Goal: Task Accomplishment & Management: Manage account settings

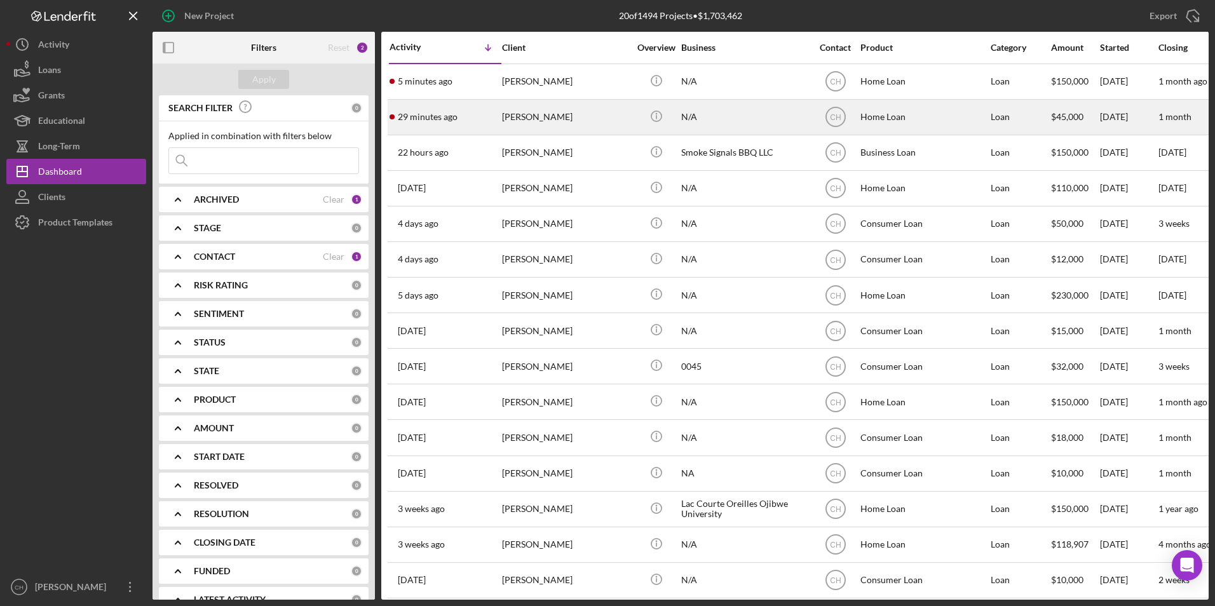
click at [525, 117] on div "[PERSON_NAME]" at bounding box center [565, 117] width 127 height 34
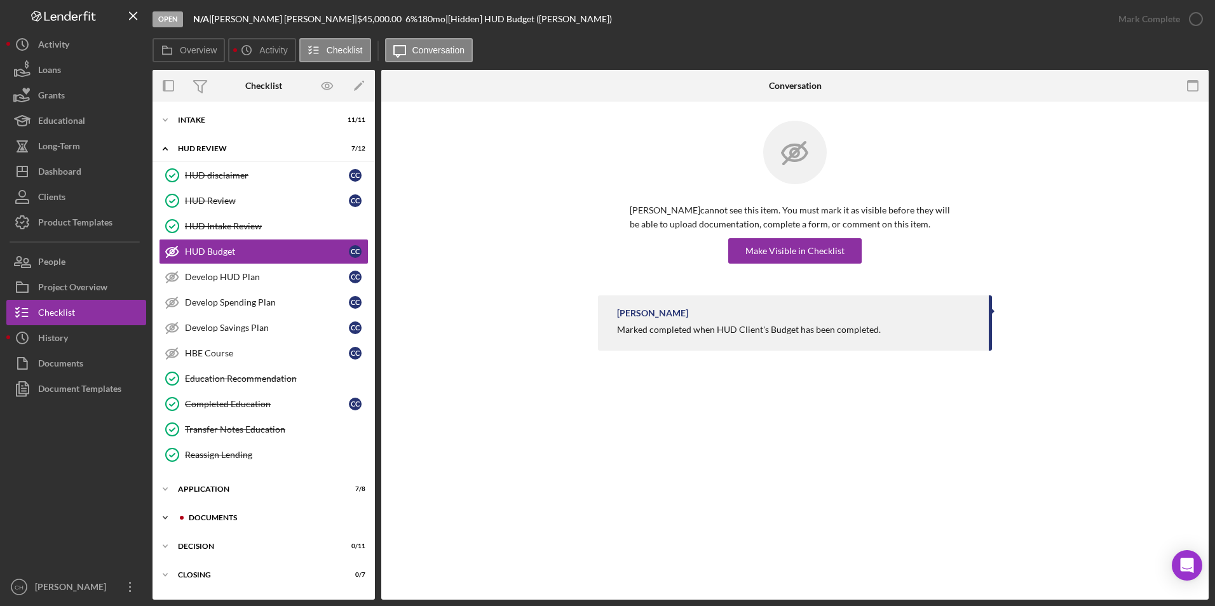
click at [219, 513] on div "Icon/Expander Documents 8 / 12" at bounding box center [263, 517] width 222 height 25
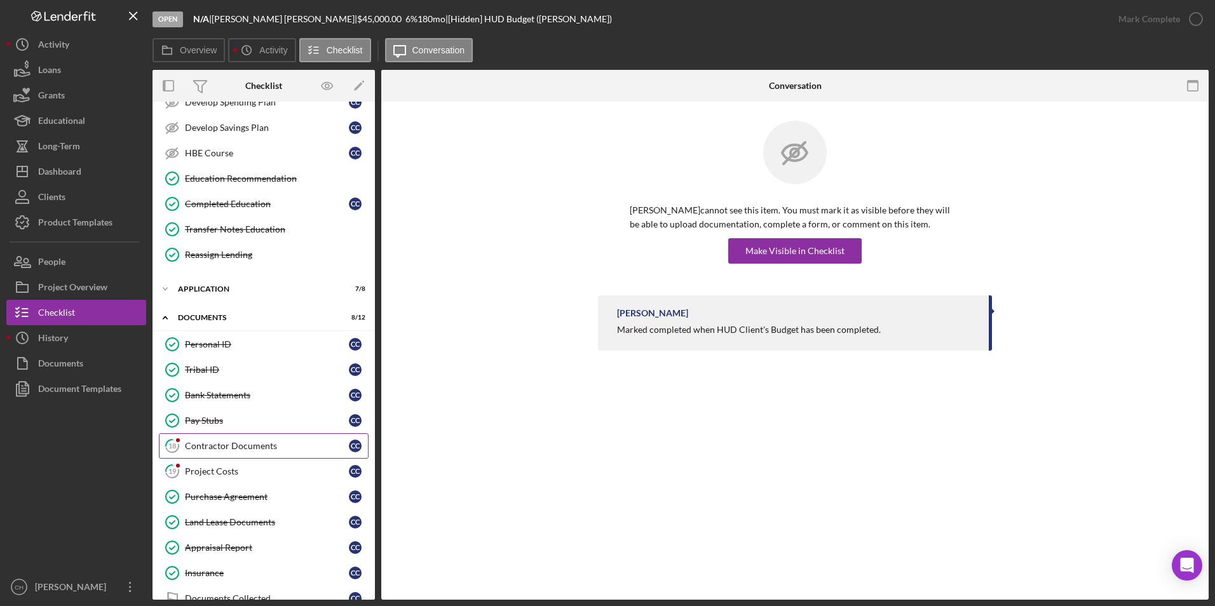
scroll to position [180, 0]
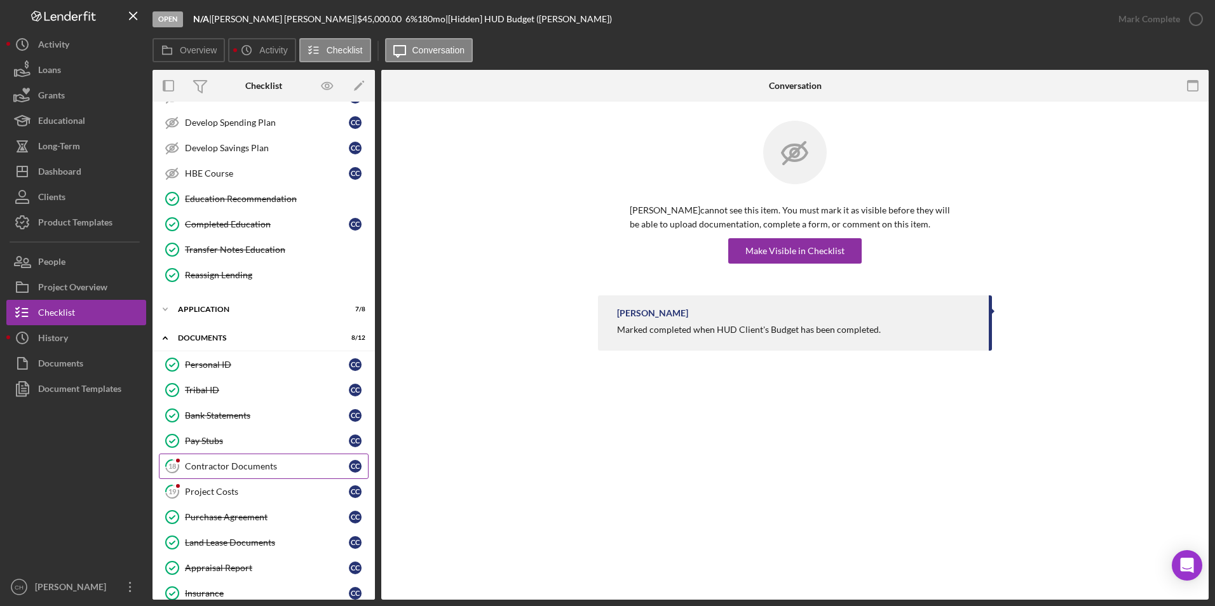
click at [237, 468] on div "Contractor Documents" at bounding box center [267, 466] width 164 height 10
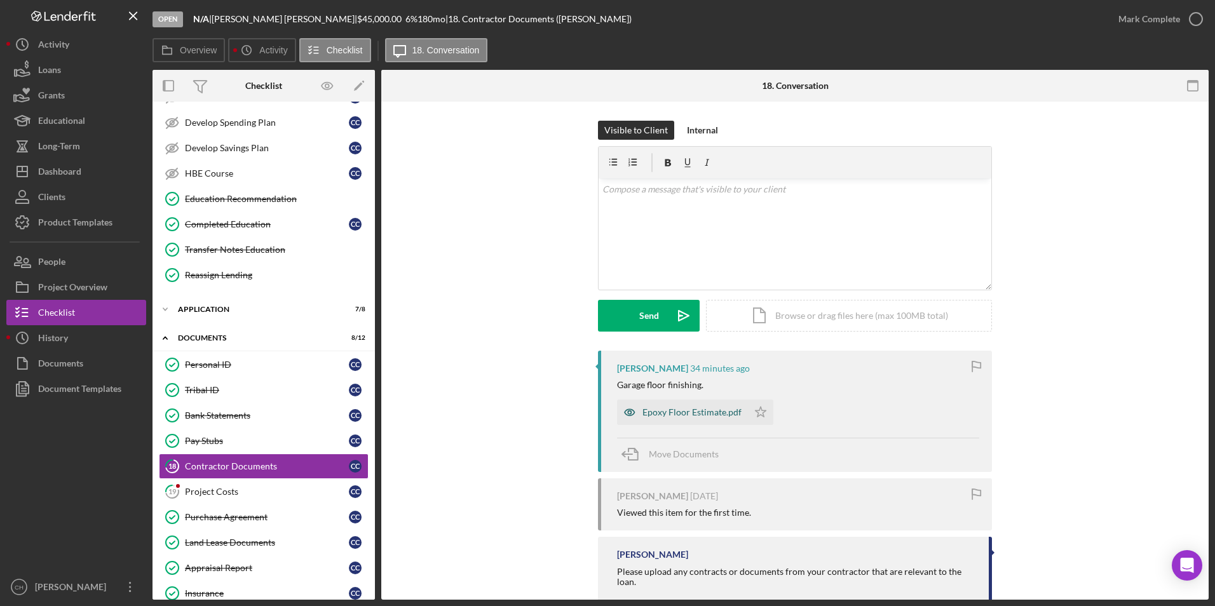
click at [679, 410] on div "Epoxy Floor Estimate.pdf" at bounding box center [691, 412] width 99 height 10
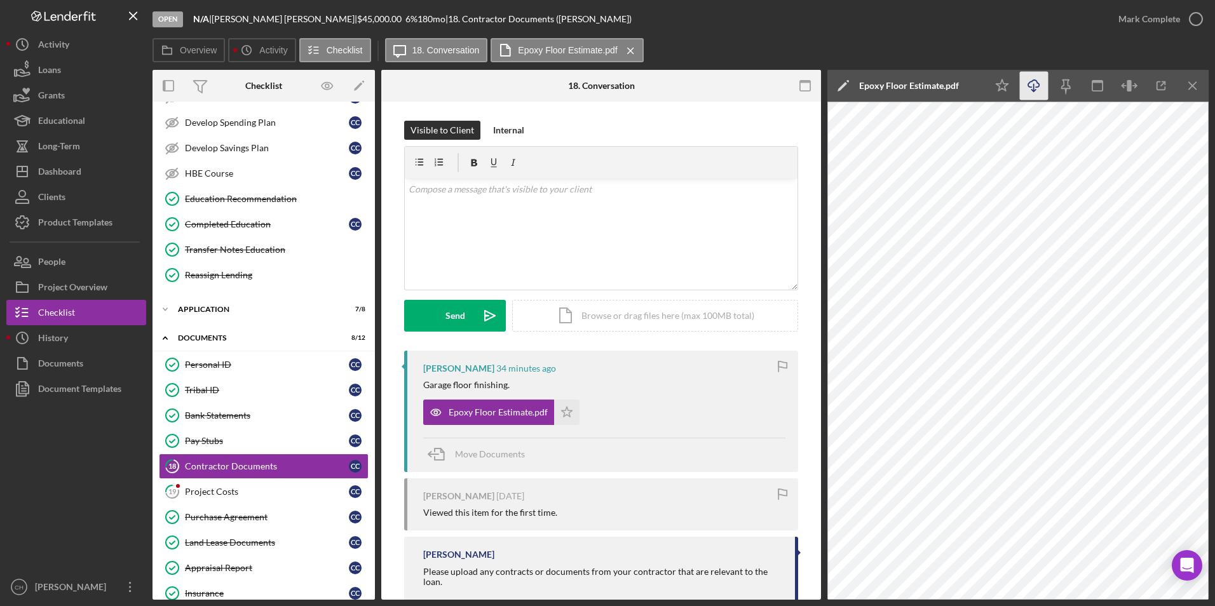
click at [1027, 83] on icon "Icon/Download" at bounding box center [1034, 86] width 29 height 29
click at [562, 407] on icon "Icon/Star" at bounding box center [566, 412] width 25 height 25
click at [1135, 22] on div "Mark Complete" at bounding box center [1149, 18] width 62 height 25
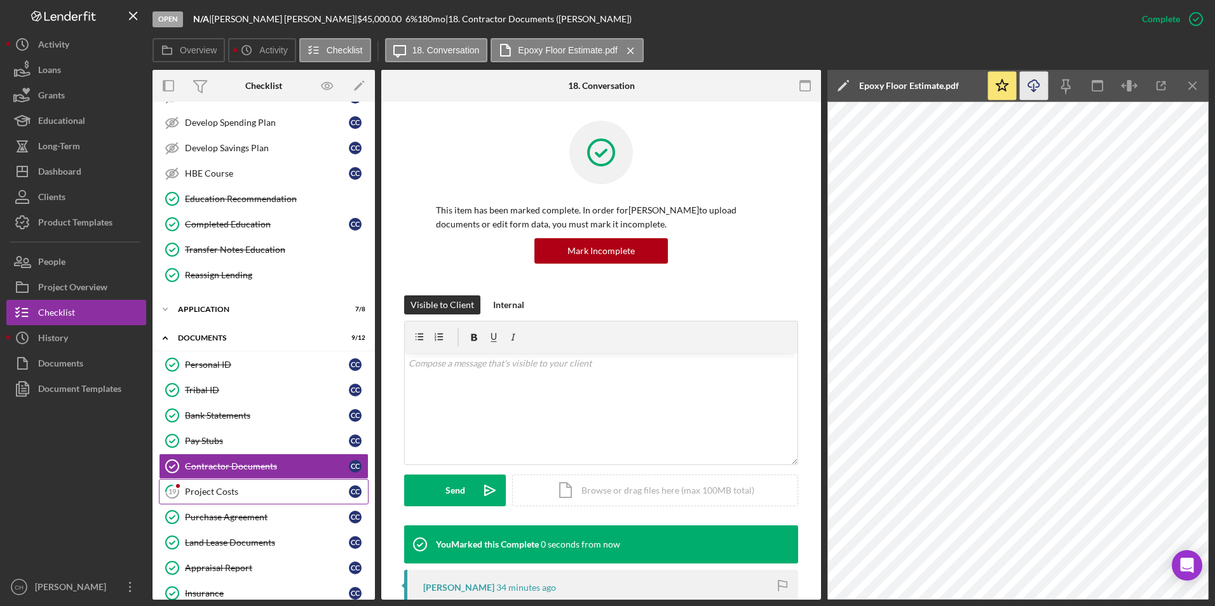
click at [188, 495] on div "Project Costs" at bounding box center [267, 492] width 164 height 10
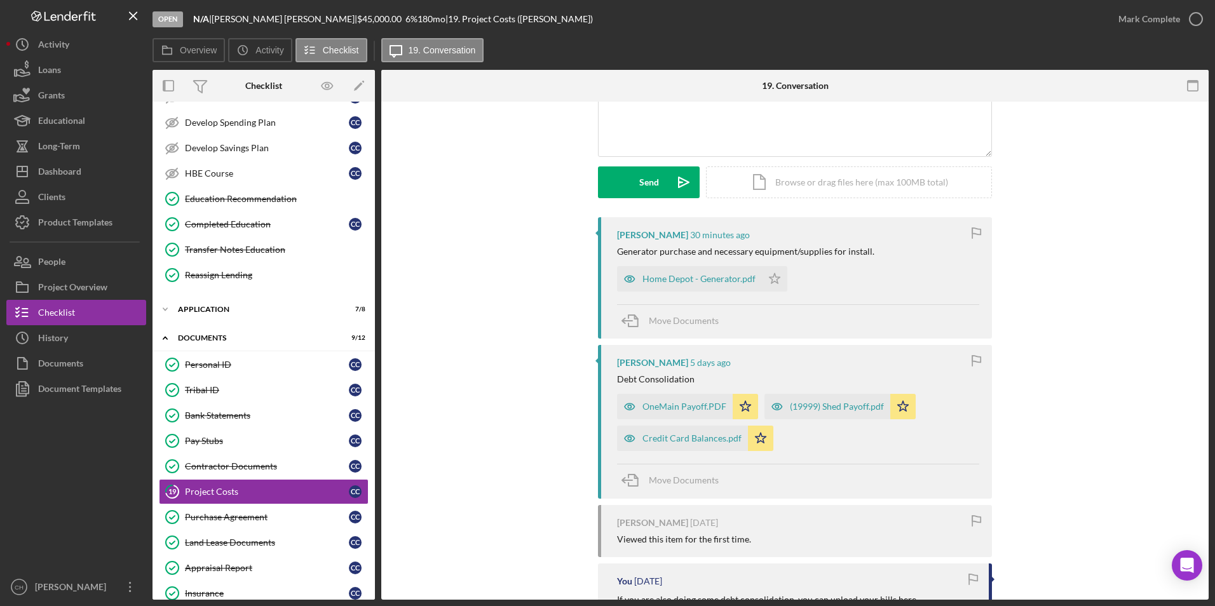
scroll to position [191, 0]
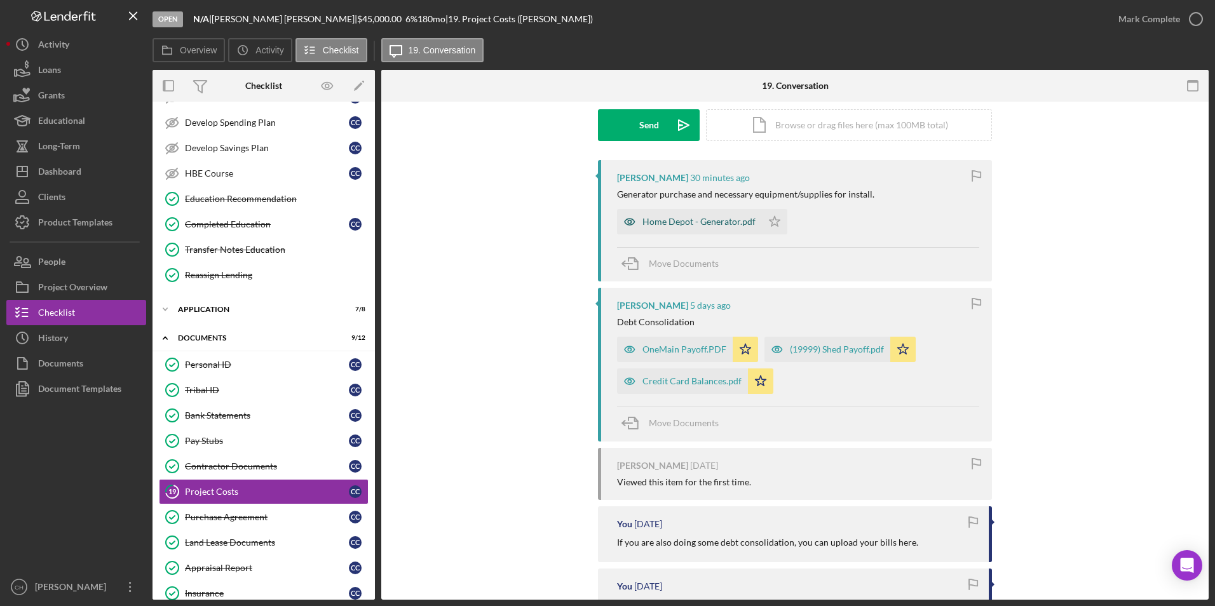
click at [697, 219] on div "Home Depot - Generator.pdf" at bounding box center [698, 222] width 113 height 10
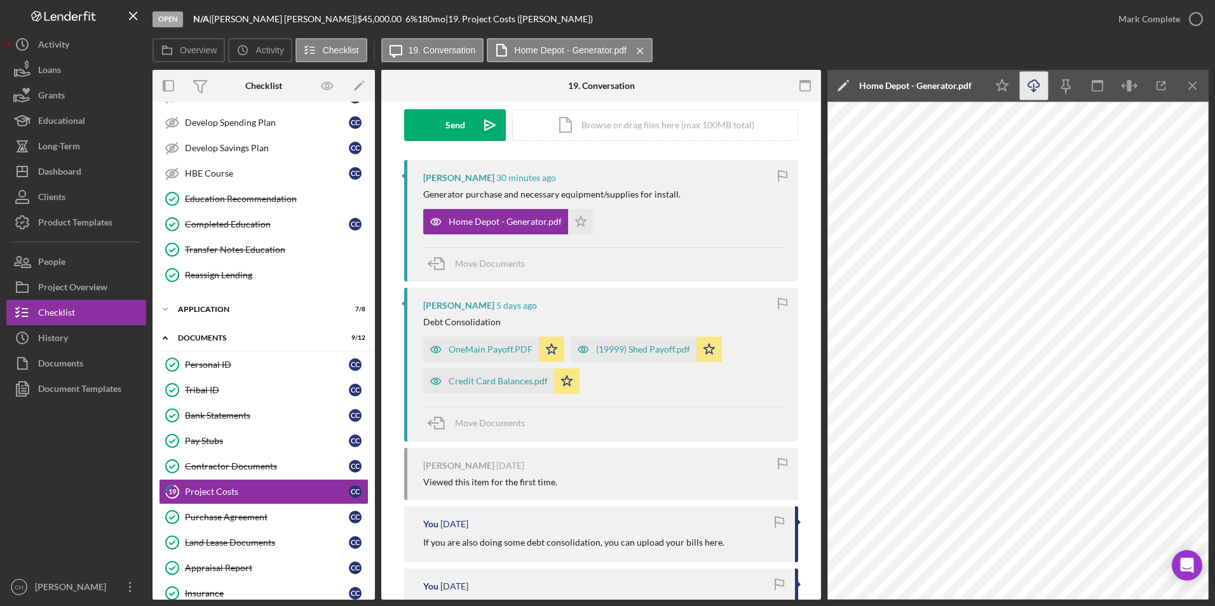
click at [1030, 88] on icon "Icon/Download" at bounding box center [1034, 86] width 29 height 29
click at [578, 222] on icon "Icon/Star" at bounding box center [580, 221] width 25 height 25
